Goal: Task Accomplishment & Management: Manage account settings

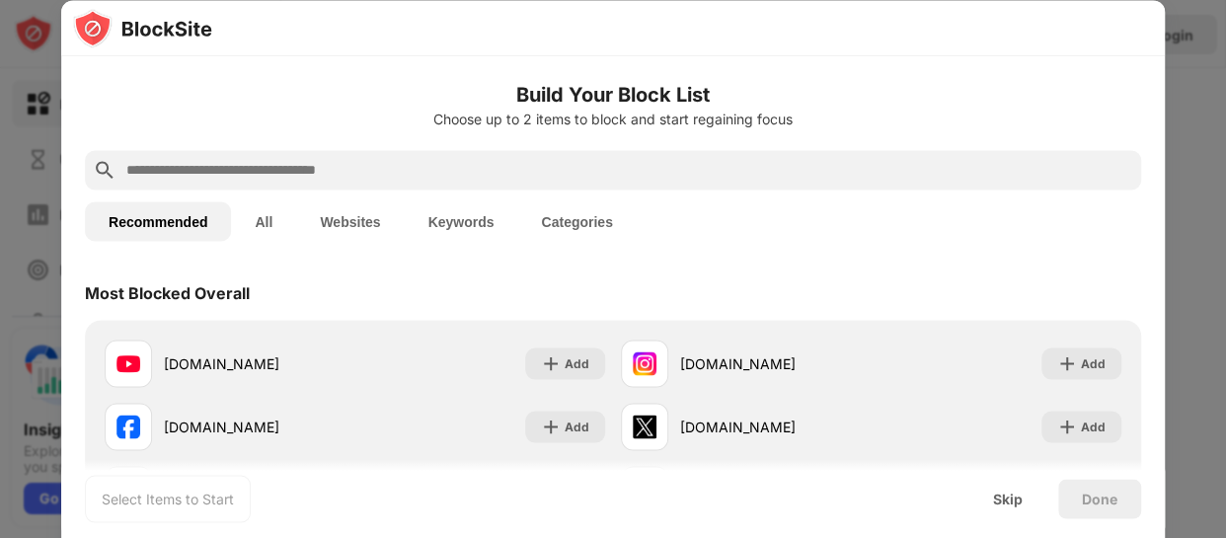
click at [631, 178] on input "text" at bounding box center [628, 170] width 1009 height 24
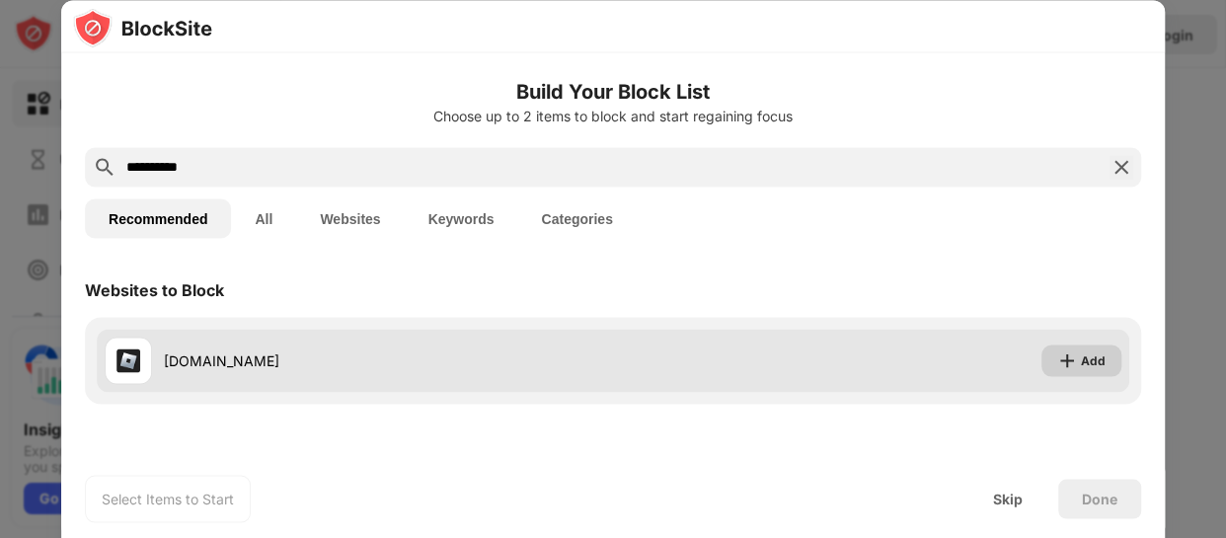
type input "**********"
click at [1061, 354] on img at bounding box center [1067, 360] width 20 height 20
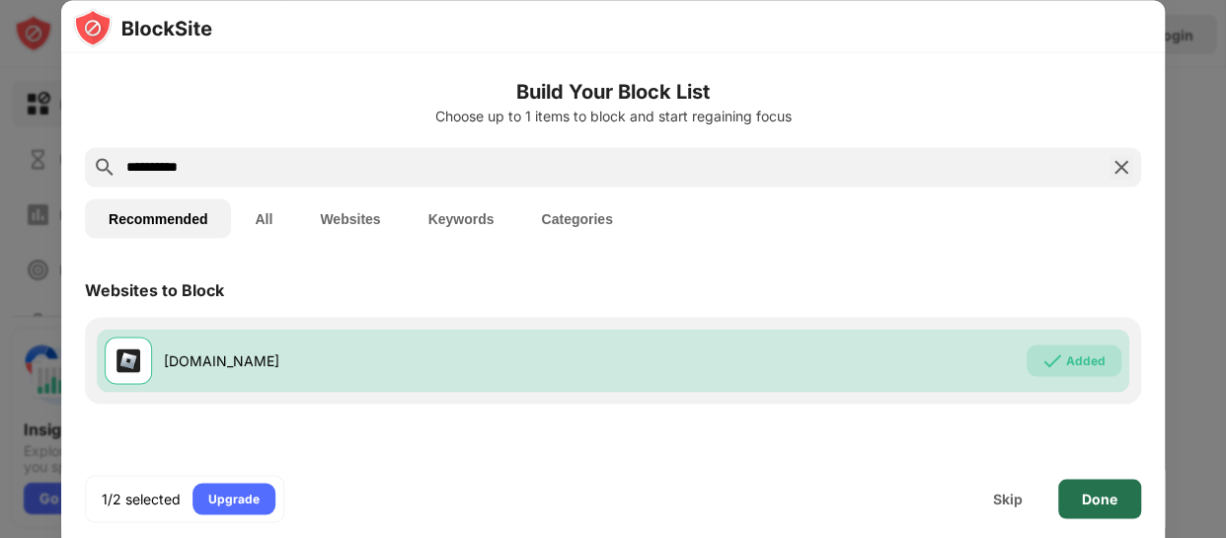
click at [1071, 503] on div "Done" at bounding box center [1099, 498] width 83 height 39
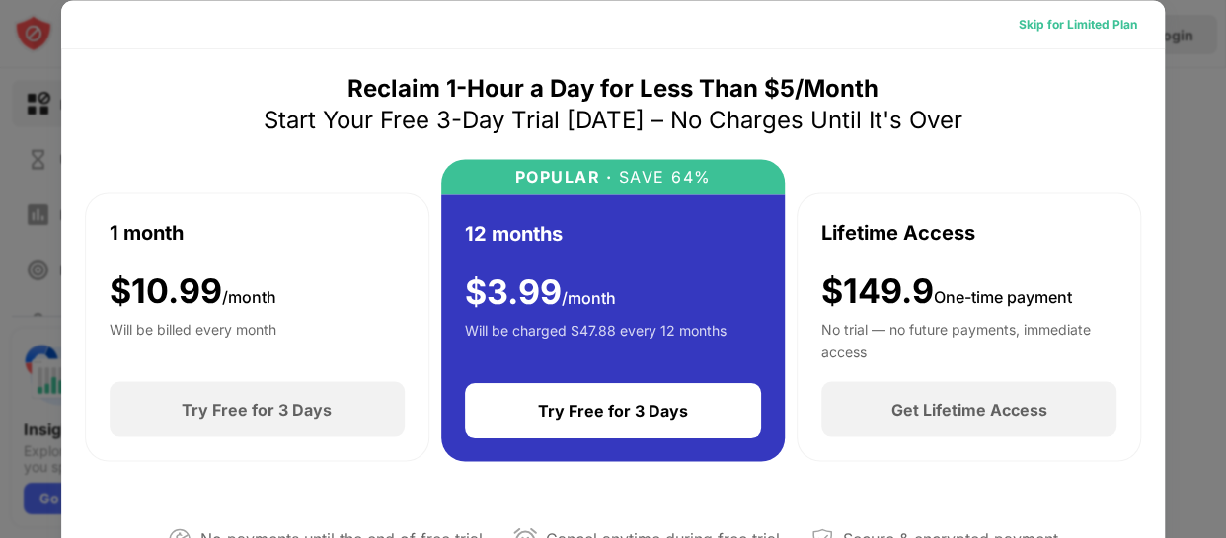
click at [1028, 24] on div "Skip for Limited Plan" at bounding box center [1078, 24] width 118 height 20
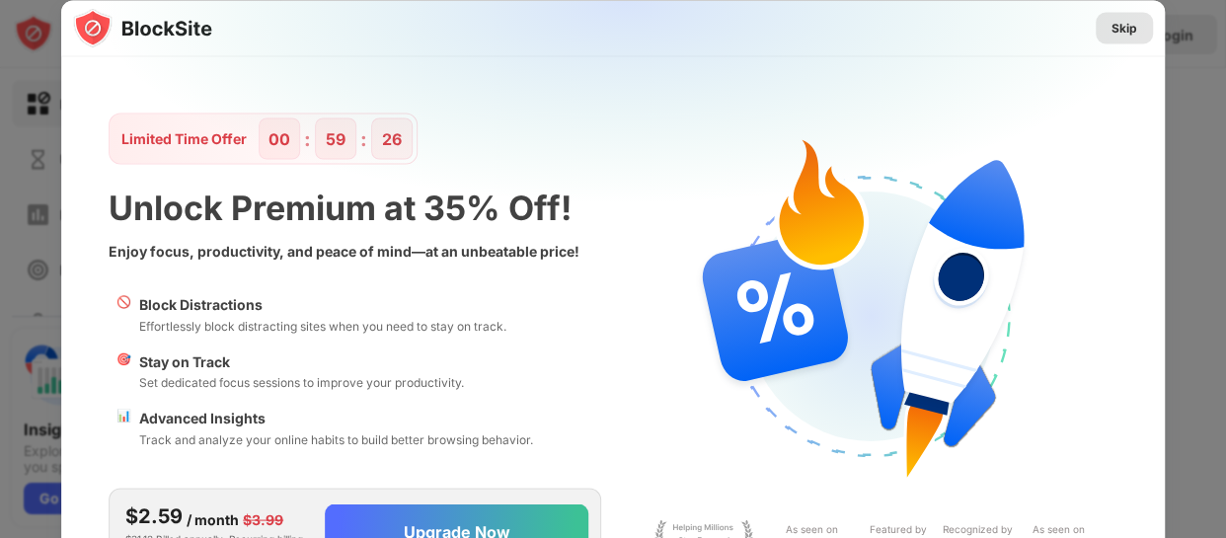
click at [1118, 36] on div "Skip" at bounding box center [1125, 28] width 26 height 20
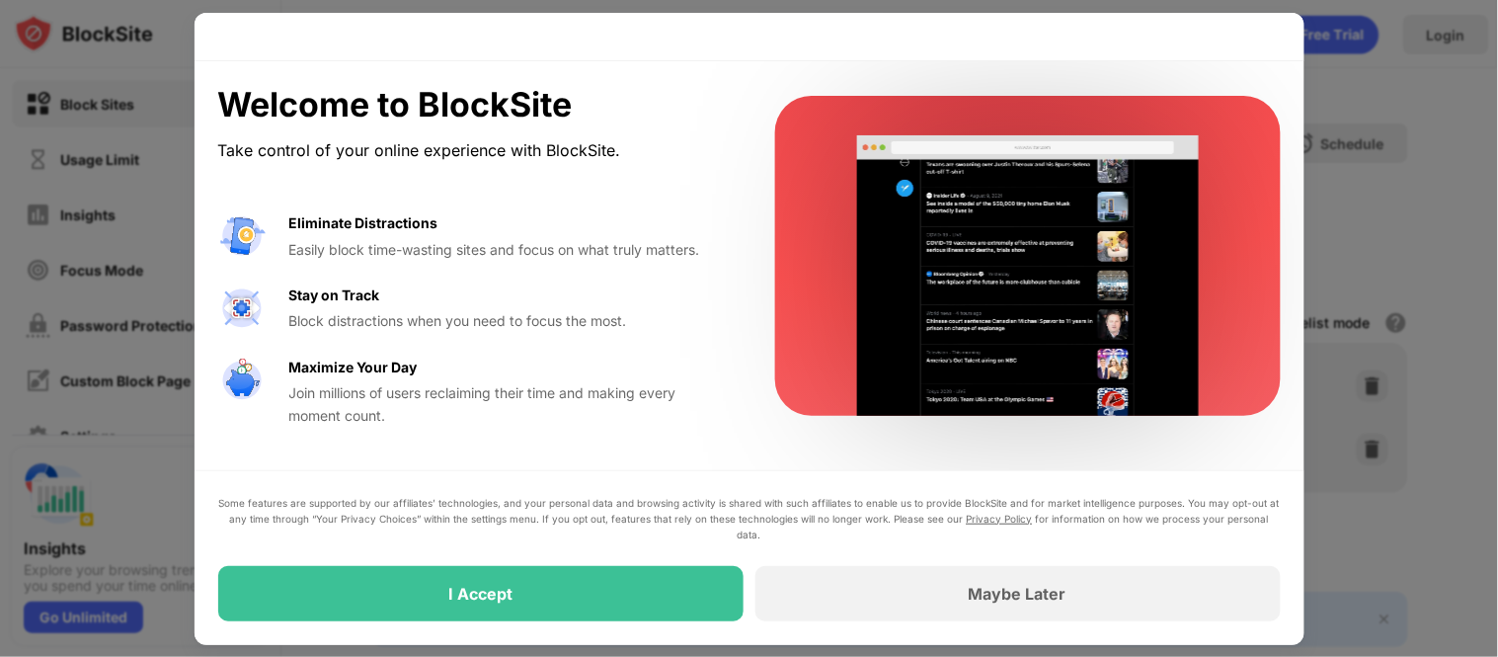
drag, startPoint x: 1197, startPoint y: 0, endPoint x: 901, endPoint y: 586, distance: 656.5
click at [901, 537] on div "Maybe Later" at bounding box center [1017, 593] width 525 height 55
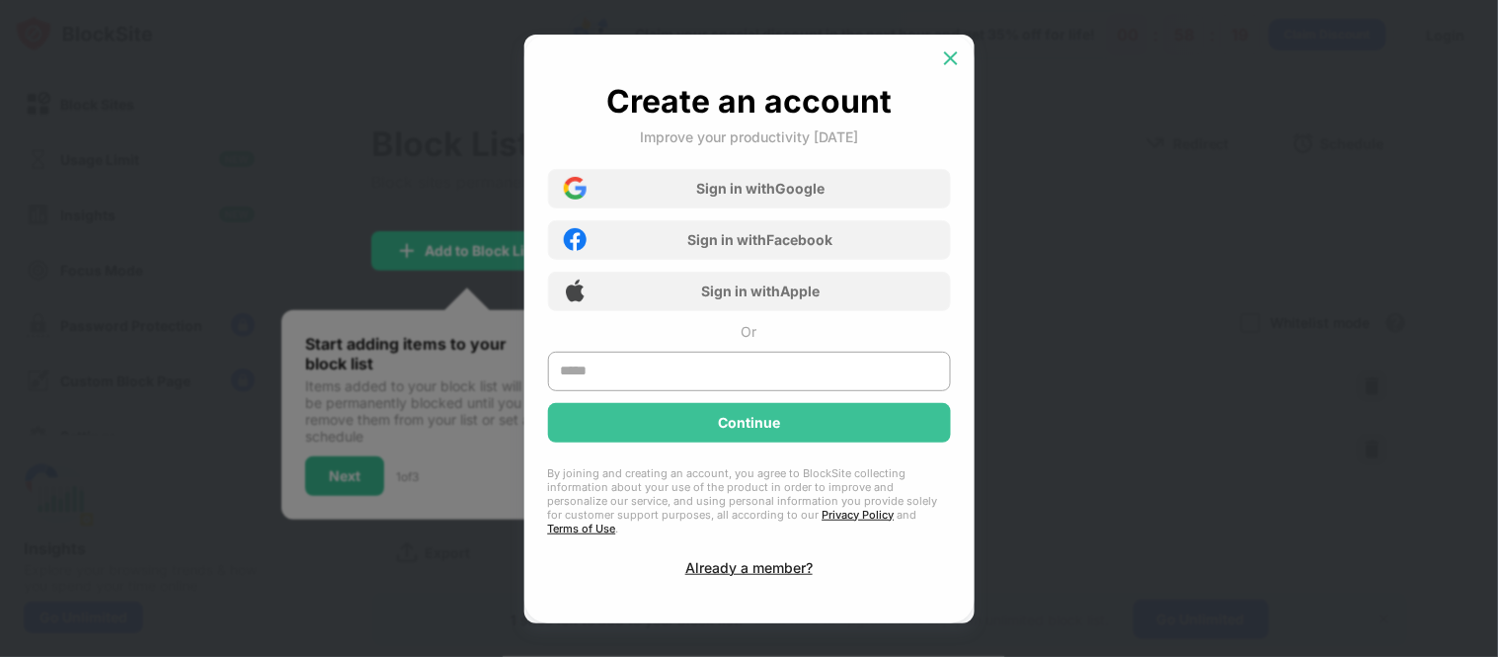
click at [952, 74] on div at bounding box center [951, 58] width 32 height 32
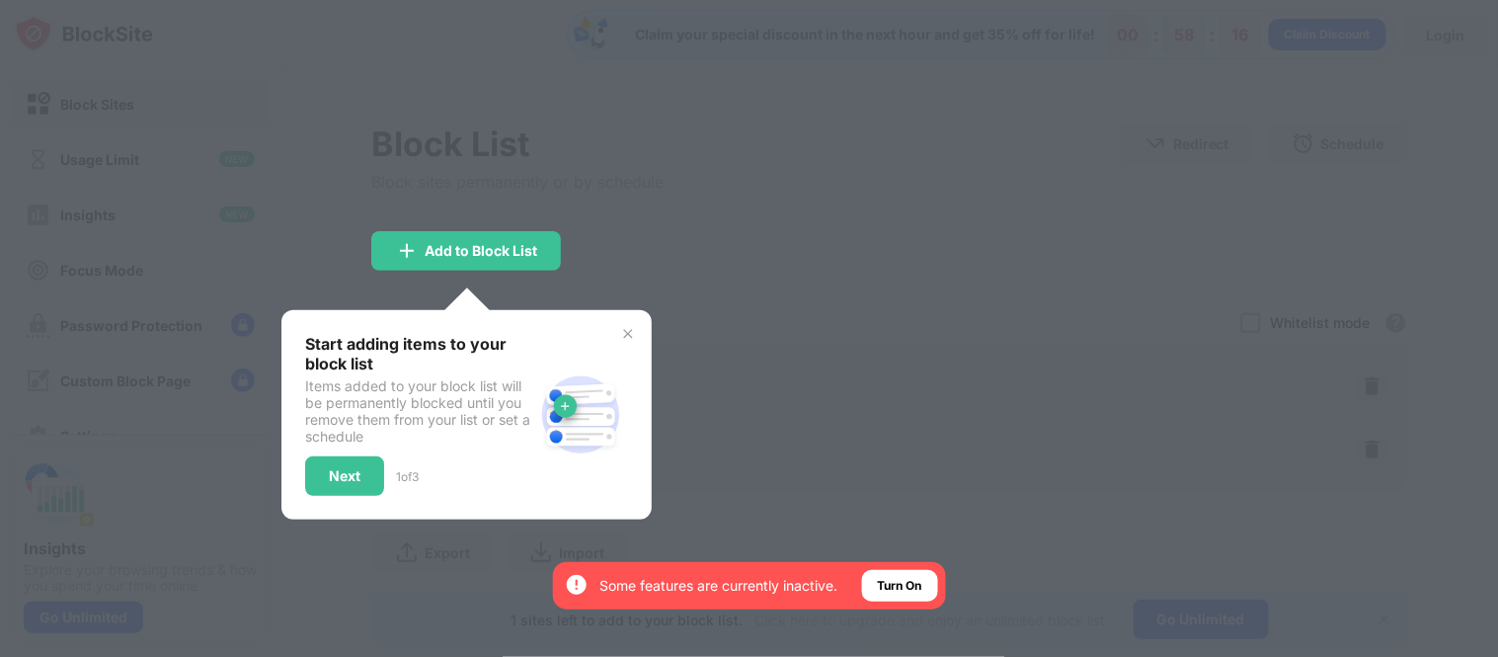
click at [527, 480] on div "Next 1 of 3" at bounding box center [419, 475] width 228 height 39
click at [320, 456] on div "Next" at bounding box center [344, 475] width 79 height 39
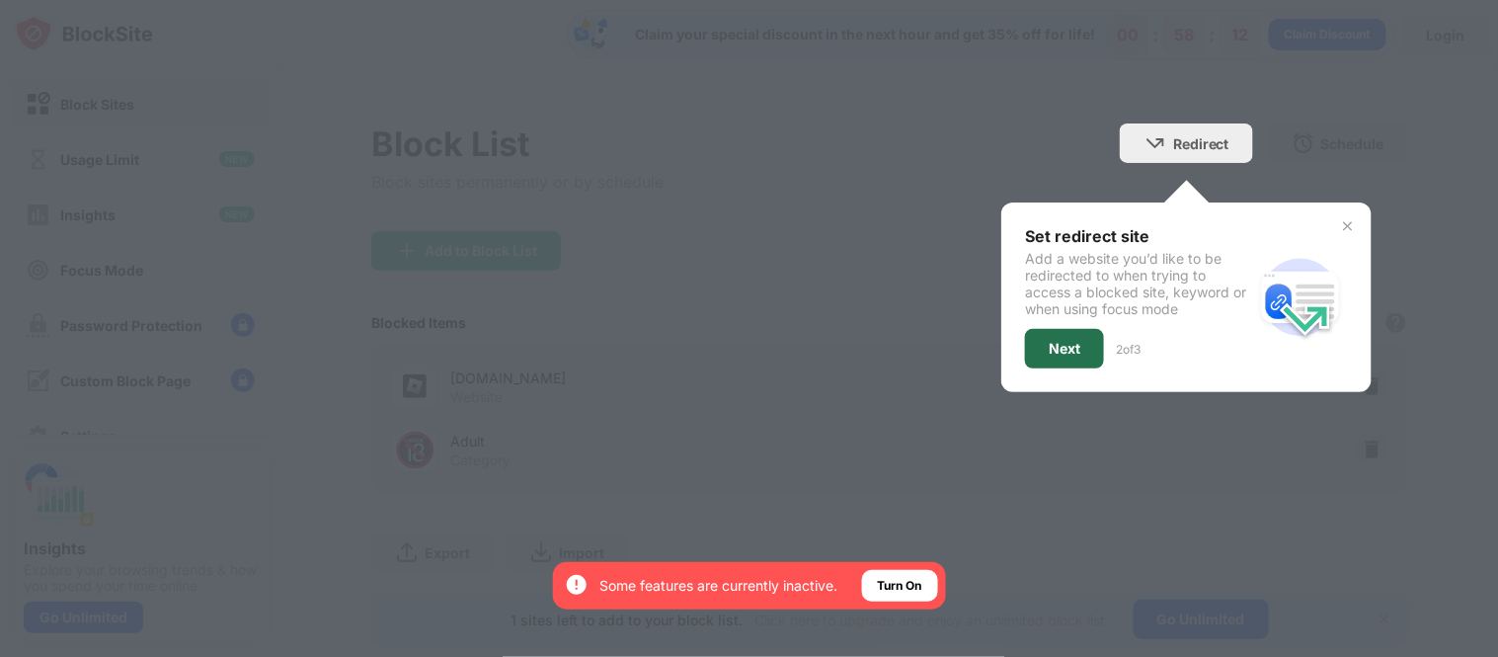
click at [1050, 348] on div "Next" at bounding box center [1064, 349] width 32 height 16
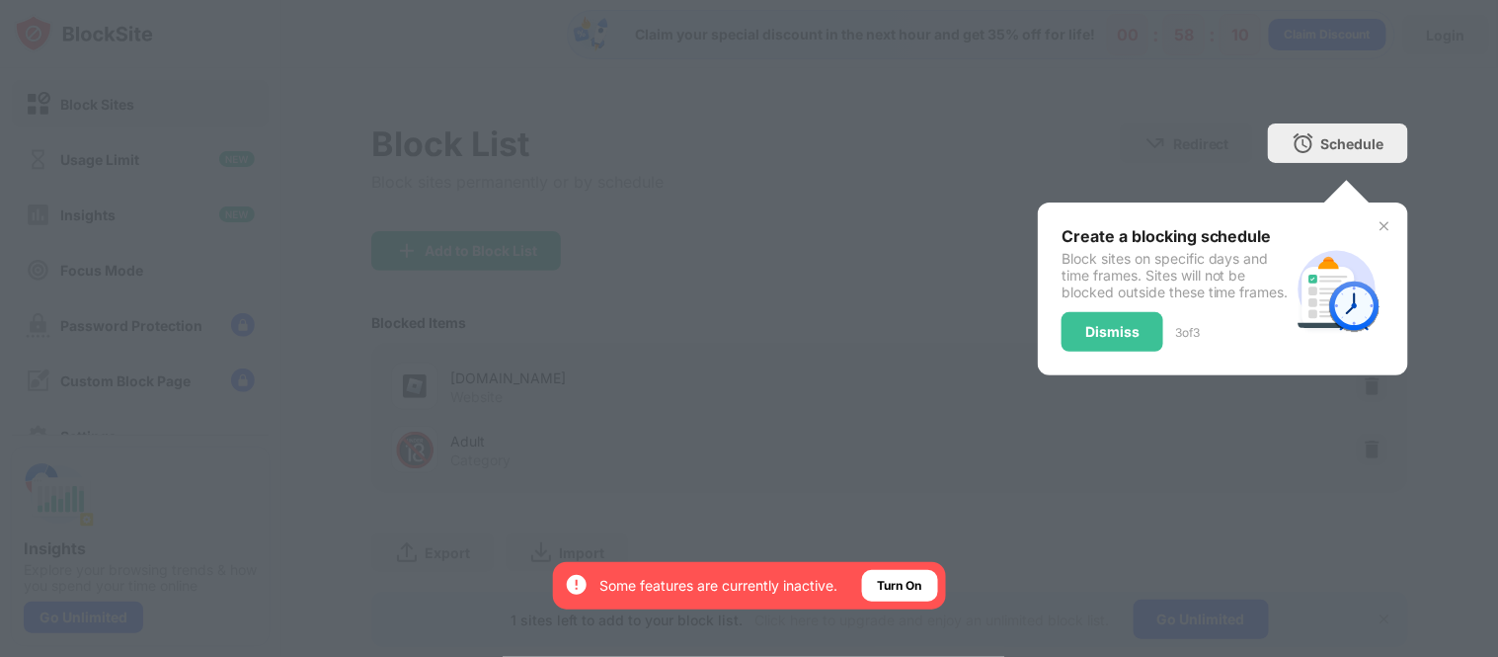
click at [1225, 222] on img at bounding box center [1384, 226] width 16 height 16
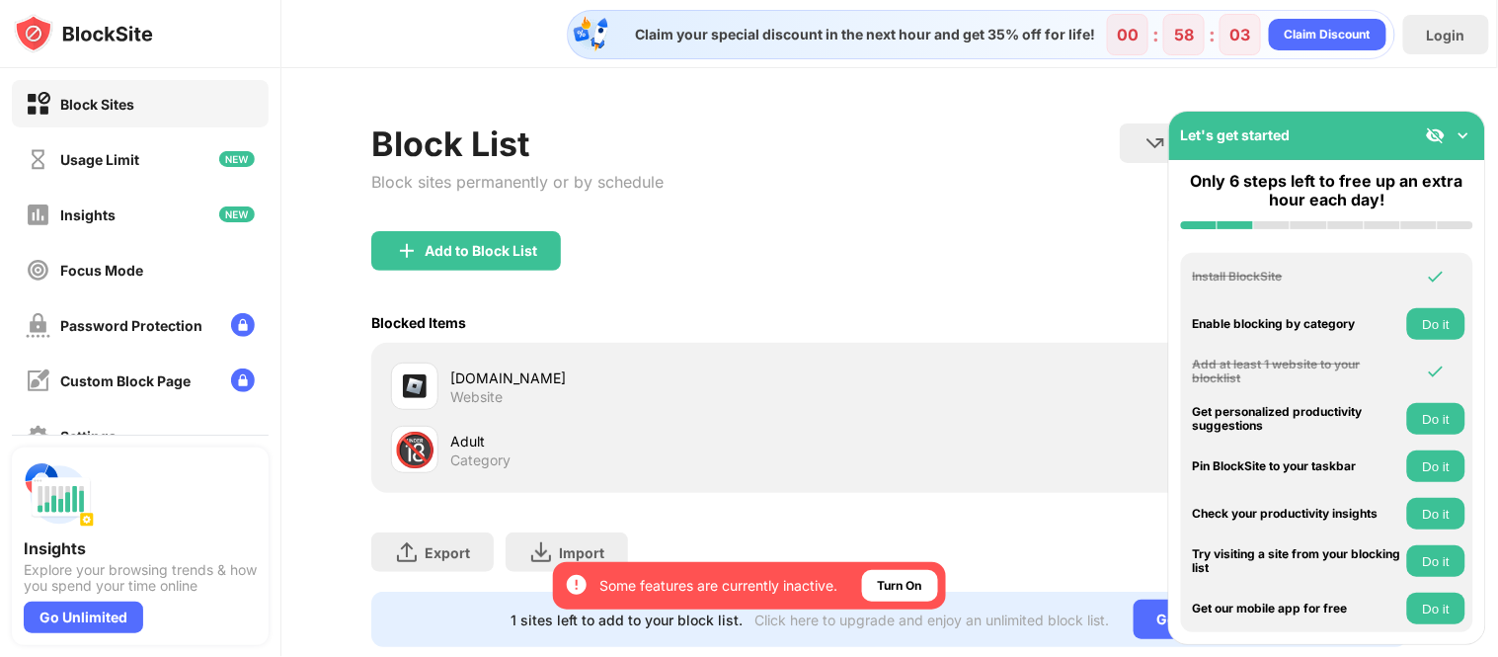
scroll to position [60, 0]
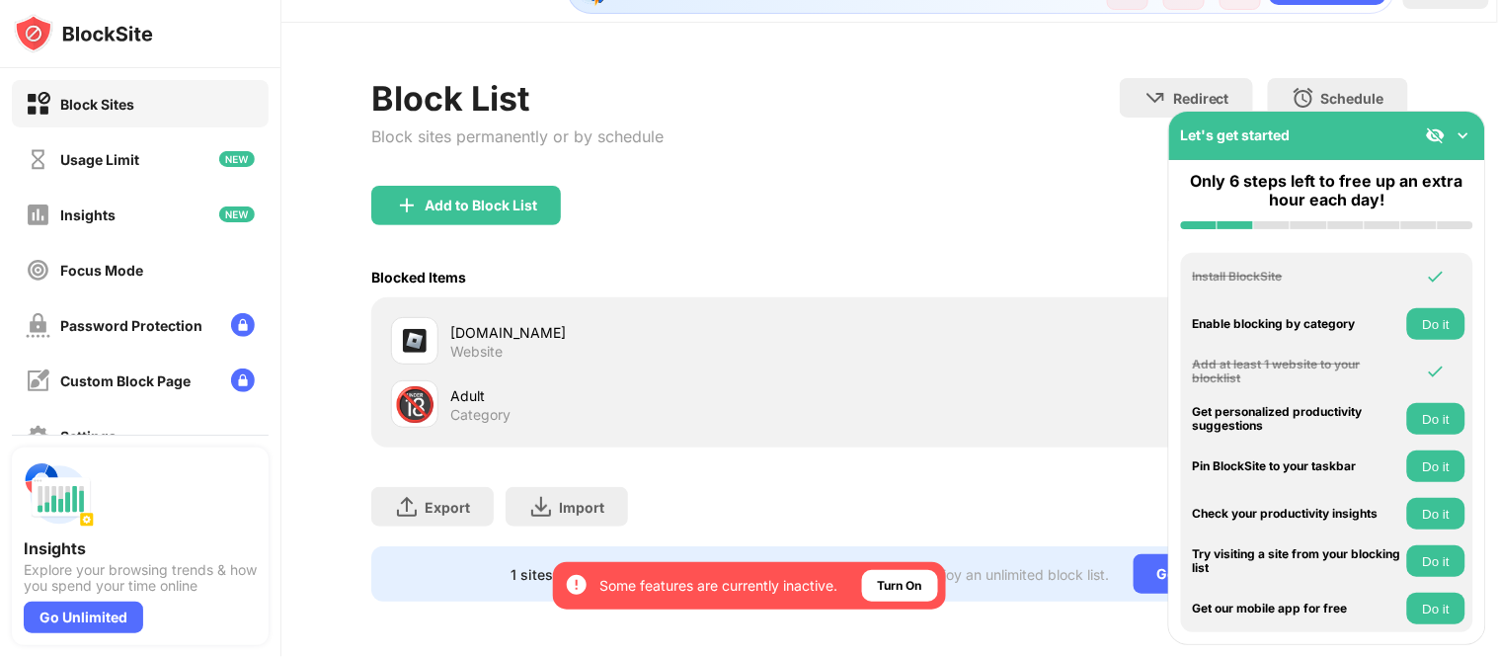
click at [1225, 139] on img at bounding box center [1463, 135] width 20 height 20
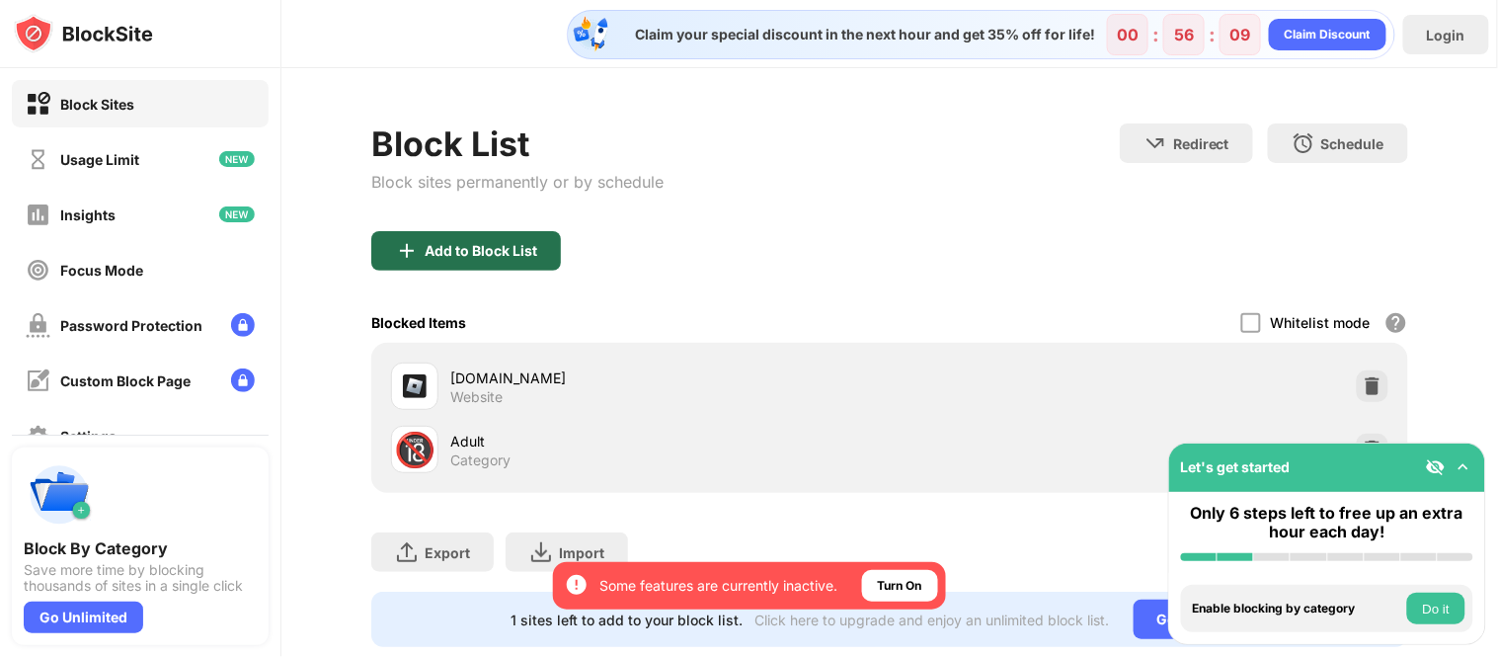
click at [487, 261] on div "Add to Block List" at bounding box center [466, 250] width 190 height 39
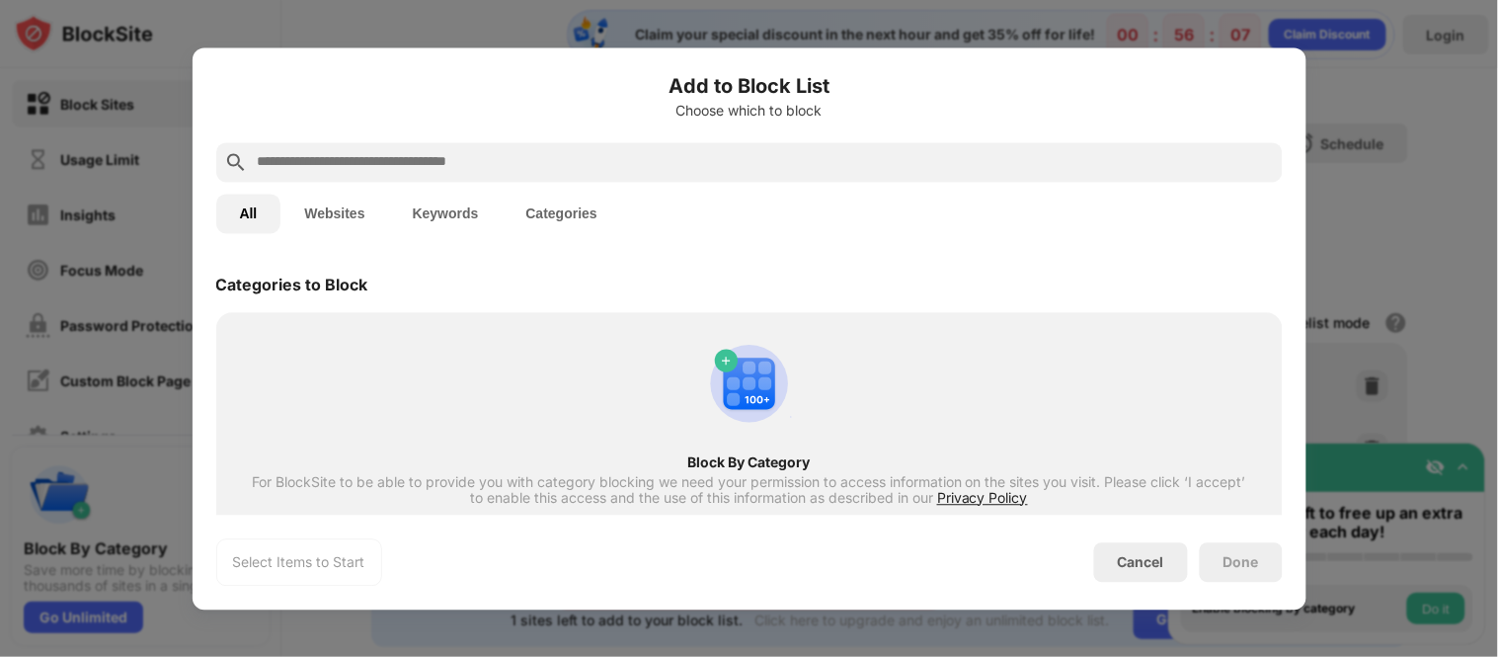
click at [504, 153] on input "text" at bounding box center [765, 162] width 1019 height 24
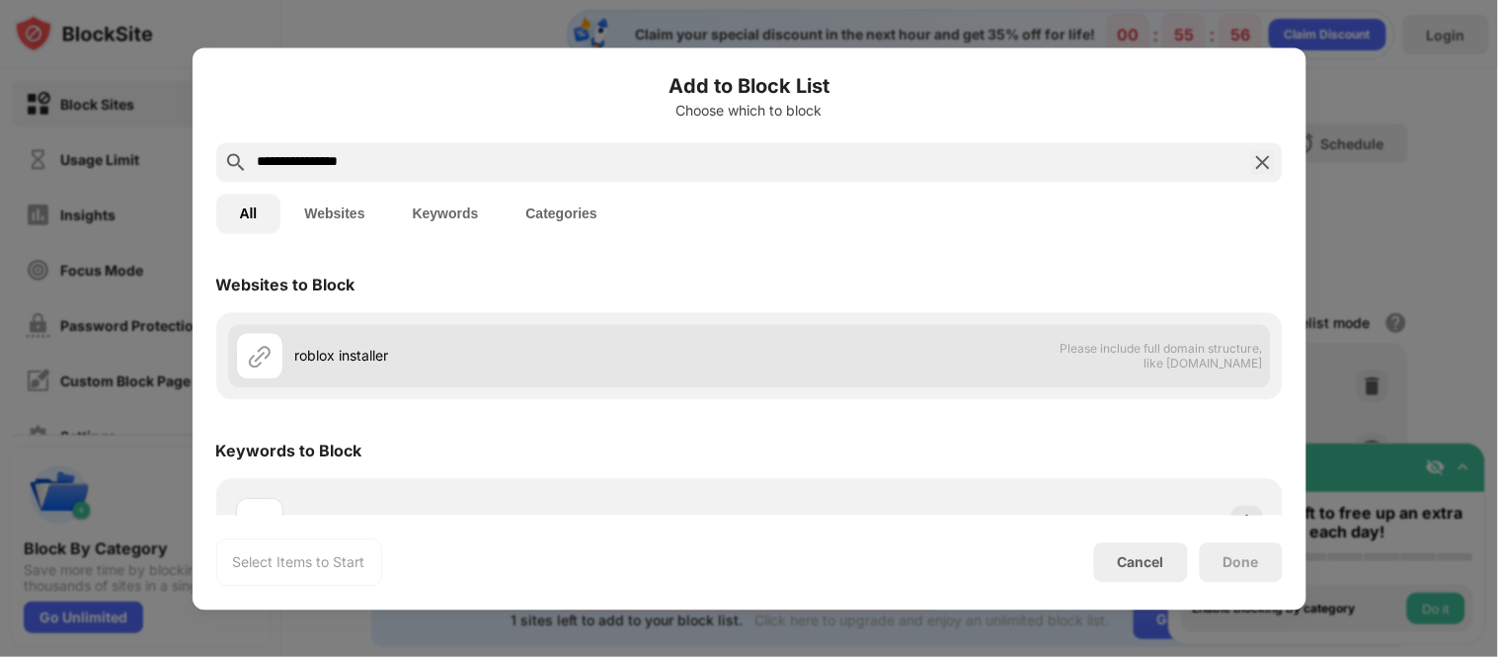
click at [716, 340] on div "roblox installer" at bounding box center [492, 355] width 513 height 47
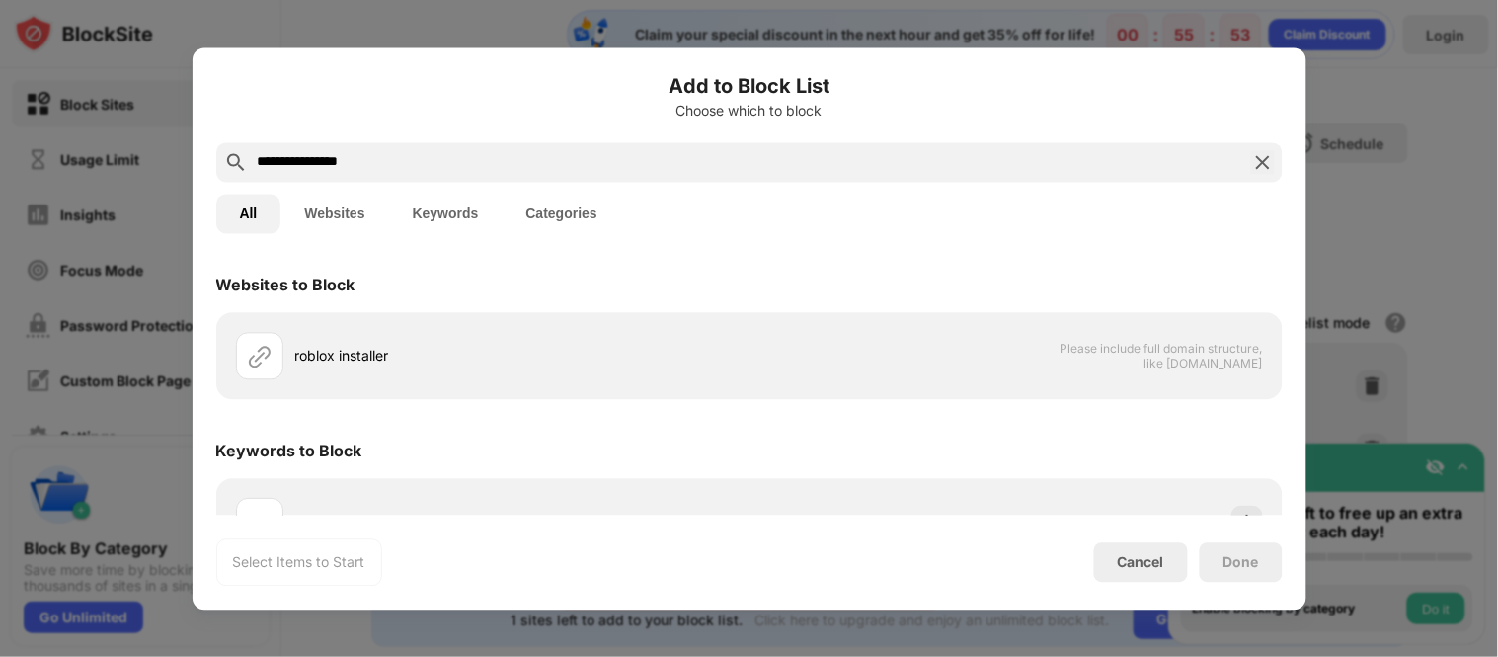
click at [411, 164] on input "**********" at bounding box center [749, 162] width 987 height 24
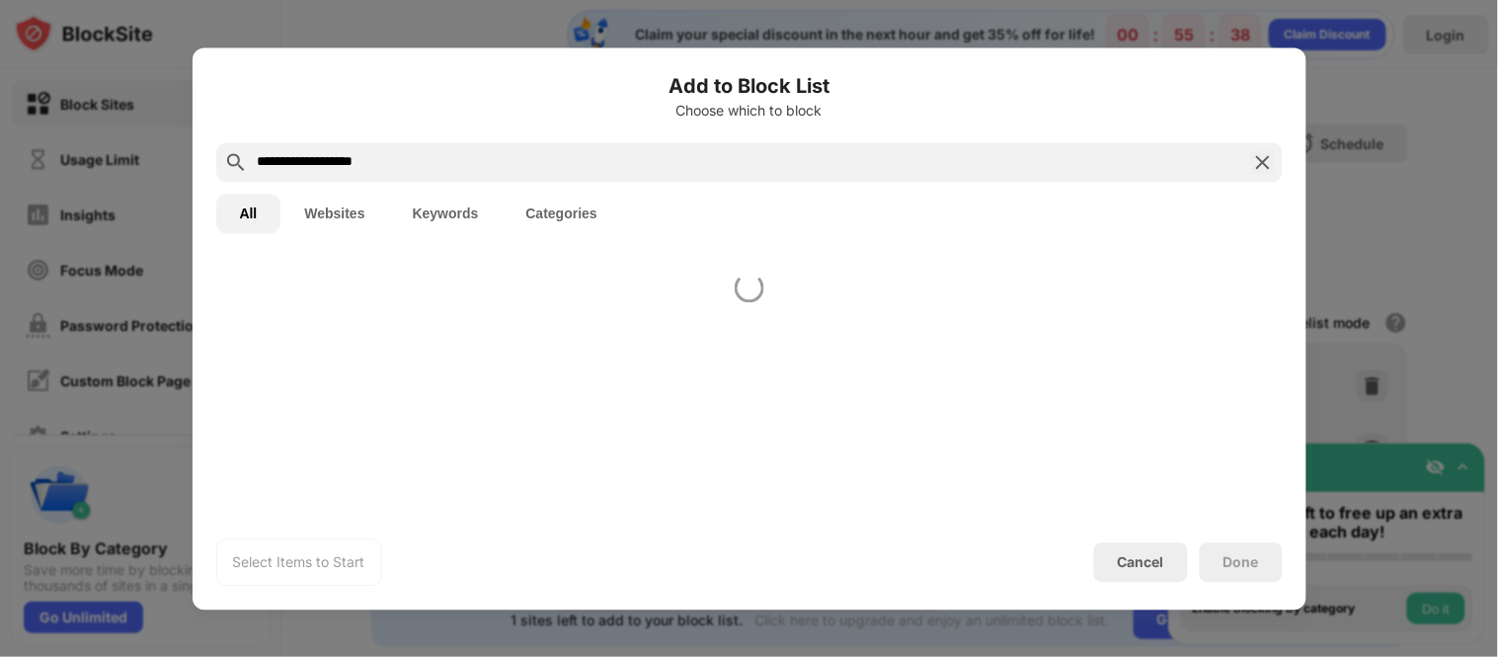
type input "**********"
